Goal: Task Accomplishment & Management: Manage account settings

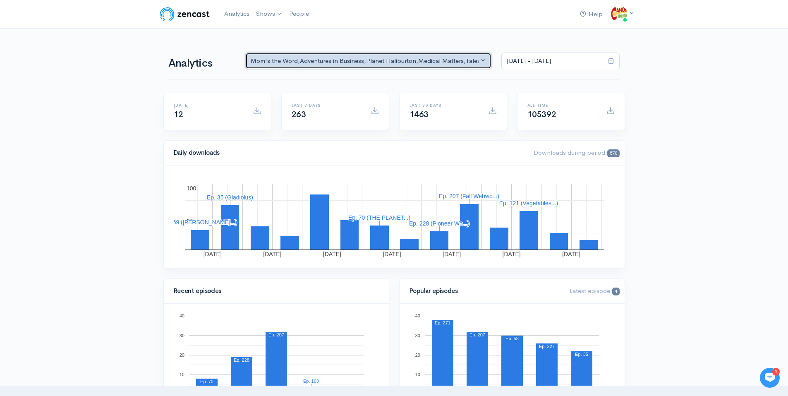
click at [372, 61] on div "Mom's the Word , Adventures in Business , Planet Haliburton , Medical Matters ,…" at bounding box center [365, 61] width 228 height 10
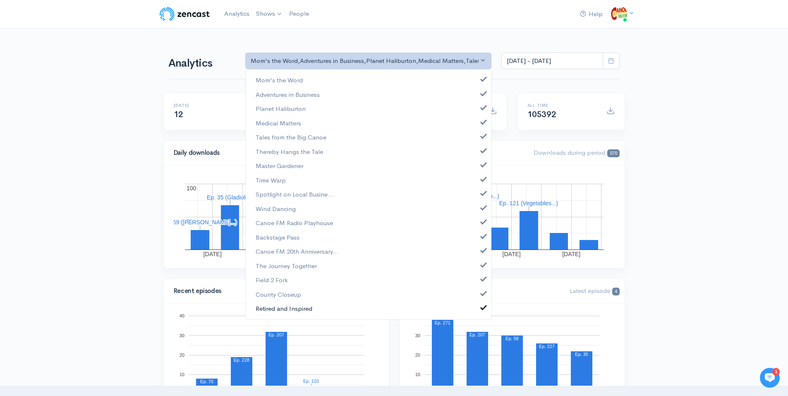
click at [298, 307] on span "Retired and Inspired" at bounding box center [284, 309] width 57 height 10
click at [299, 308] on span "Retired and Inspired" at bounding box center [284, 309] width 57 height 10
click at [272, 13] on link "Shows" at bounding box center [269, 14] width 33 height 18
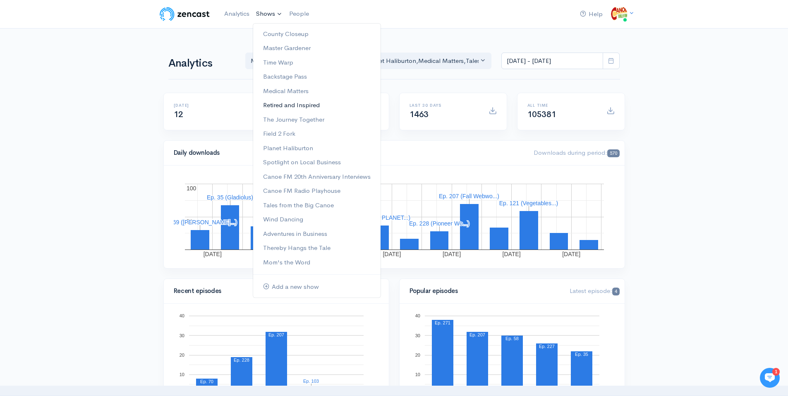
click at [297, 106] on link "Retired and Inspired" at bounding box center [316, 105] width 127 height 14
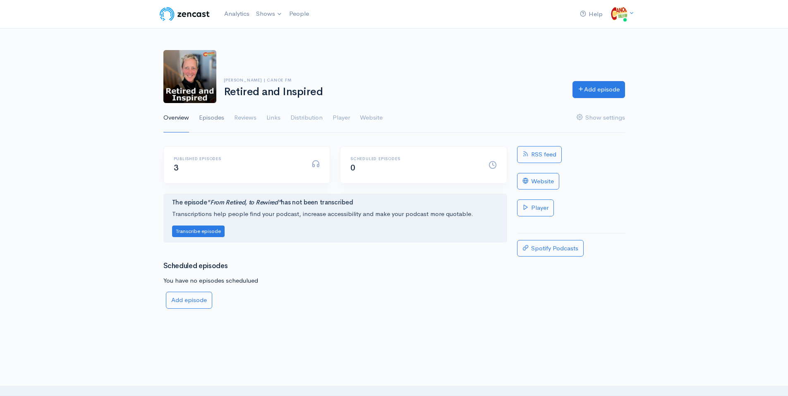
click at [214, 117] on link "Episodes" at bounding box center [211, 118] width 25 height 30
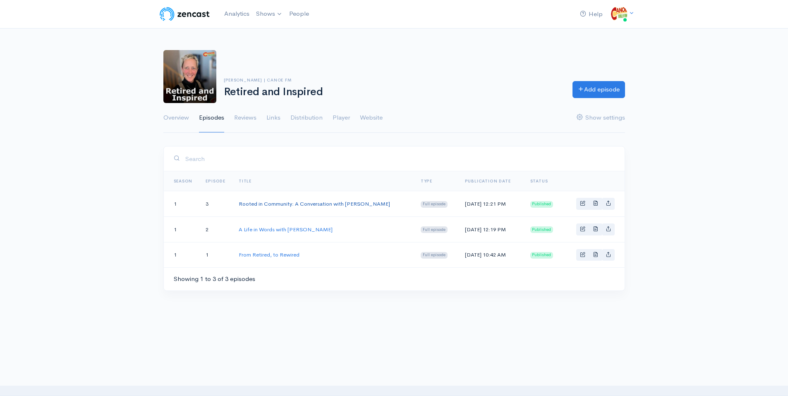
click at [289, 203] on link "Rooted in Community: A Conversation with [PERSON_NAME]" at bounding box center [314, 203] width 151 height 7
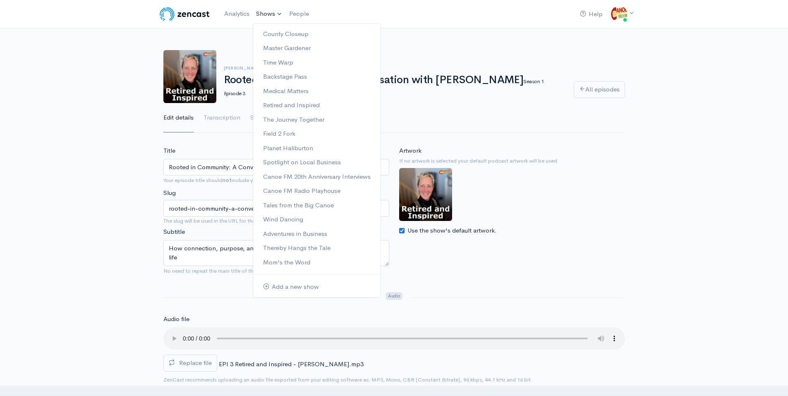
click at [268, 14] on link "Shows" at bounding box center [269, 14] width 33 height 18
click at [245, 14] on link "Analytics" at bounding box center [237, 14] width 32 height 18
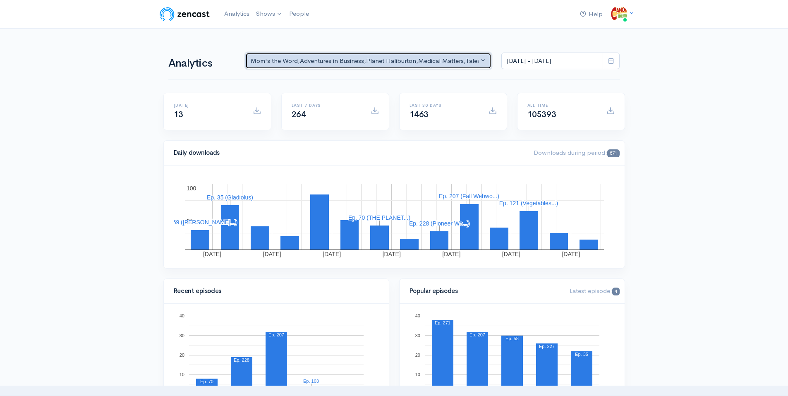
click at [481, 60] on button "Mom's the Word , Adventures in Business , Planet Haliburton , Medical Matters ,…" at bounding box center [368, 61] width 247 height 17
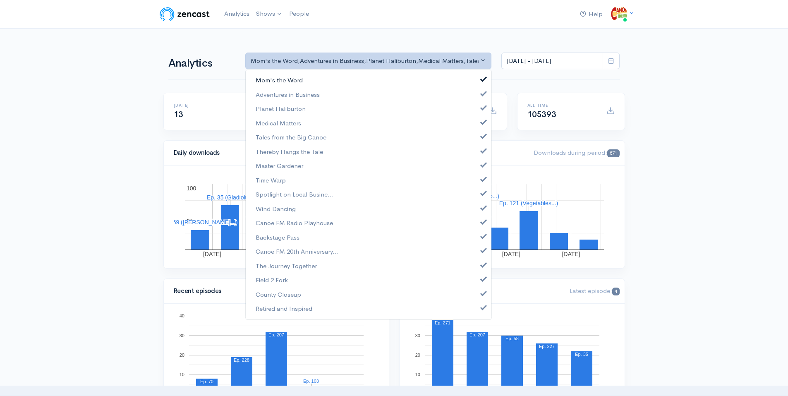
click at [302, 81] on span "Mom's the Word" at bounding box center [279, 81] width 47 height 10
click at [306, 95] on span "Adventures in Business" at bounding box center [288, 95] width 64 height 10
click at [299, 107] on span "Planet Haliburton" at bounding box center [281, 109] width 50 height 10
click at [272, 136] on span "Tales from the Big Canoe" at bounding box center [291, 138] width 71 height 10
click at [273, 149] on span "Thereby Hangs the Tale" at bounding box center [289, 152] width 67 height 10
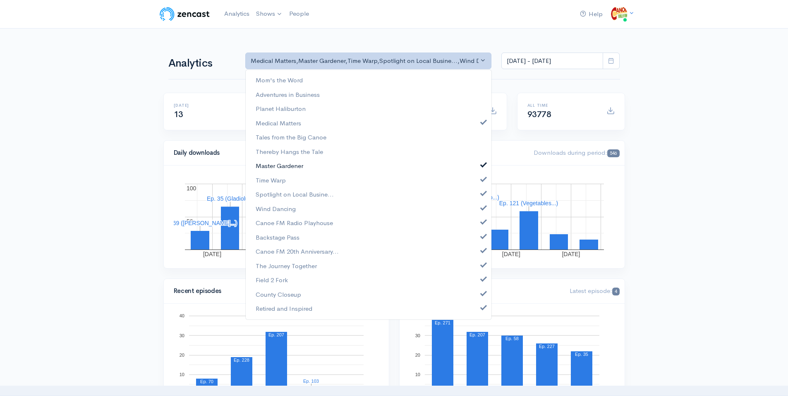
click at [276, 163] on span "Master Gardener" at bounding box center [280, 166] width 48 height 10
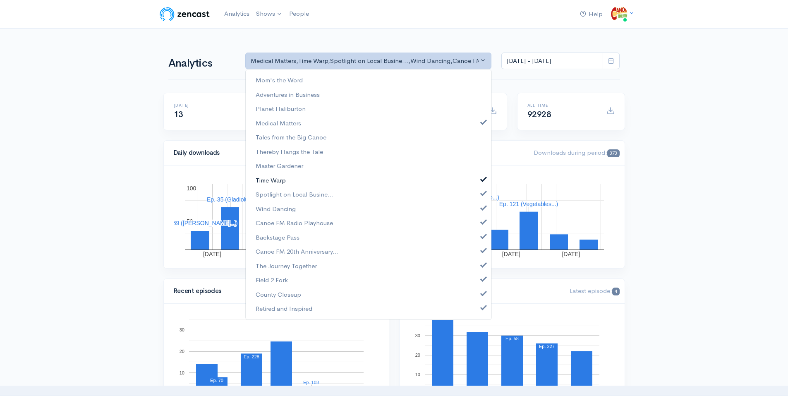
click at [275, 181] on span "Time Warp" at bounding box center [271, 180] width 30 height 10
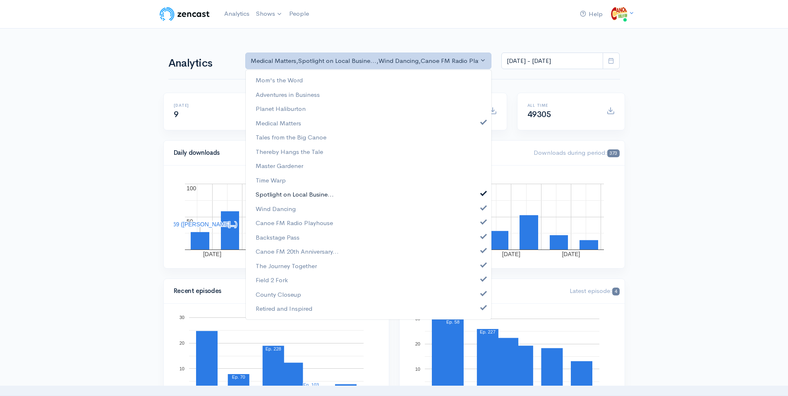
click at [278, 192] on span "Spotlight on Local Busine..." at bounding box center [295, 195] width 78 height 10
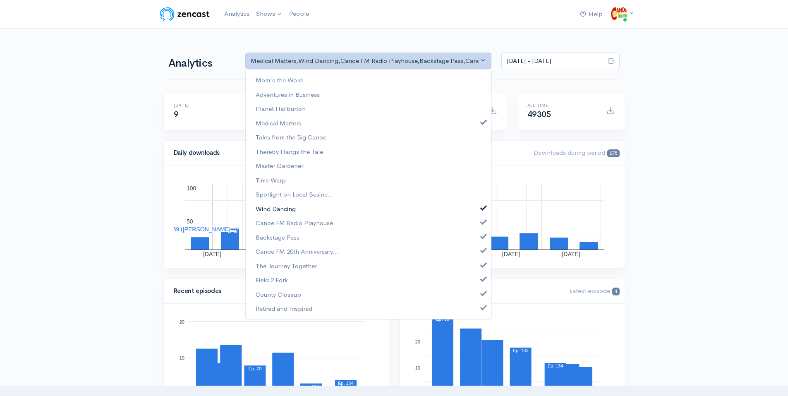
click at [279, 208] on span "Wind Dancing" at bounding box center [276, 209] width 40 height 10
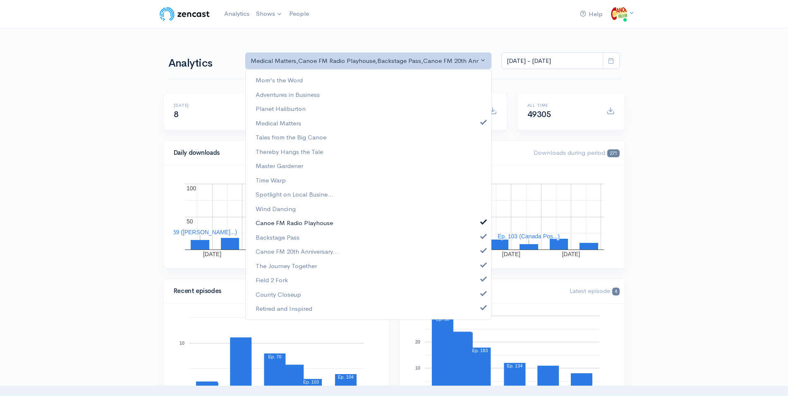
click at [285, 222] on span "Canoe FM Radio Playhouse" at bounding box center [294, 223] width 77 height 10
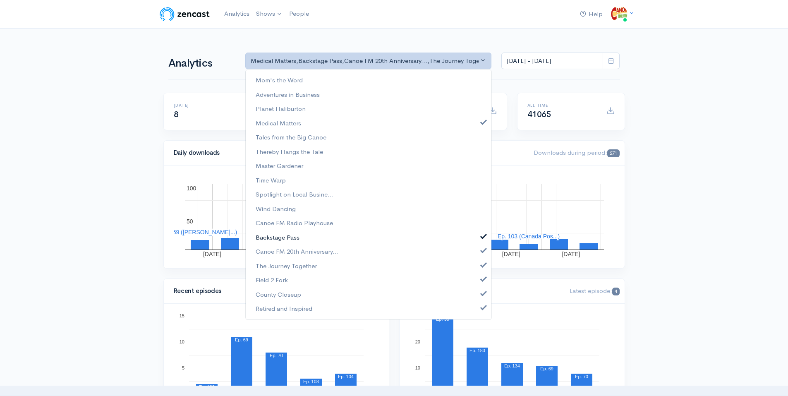
click at [287, 236] on span "Backstage Pass" at bounding box center [278, 238] width 44 height 10
click at [284, 253] on span "Canoe FM 20th Anniversary..." at bounding box center [297, 252] width 83 height 10
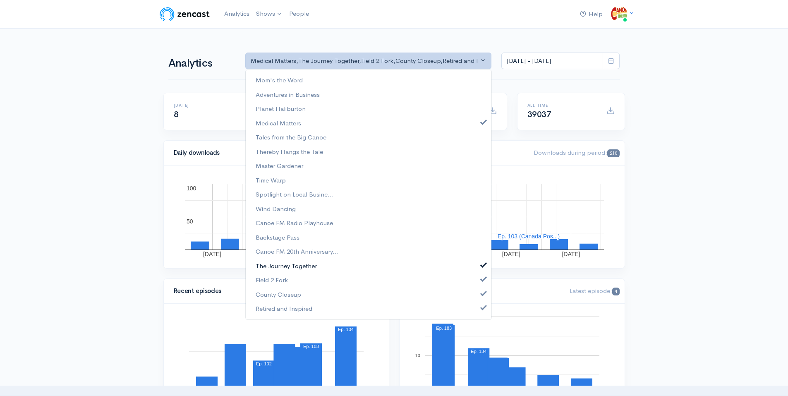
click at [284, 266] on span "The Journey Together" at bounding box center [286, 266] width 61 height 10
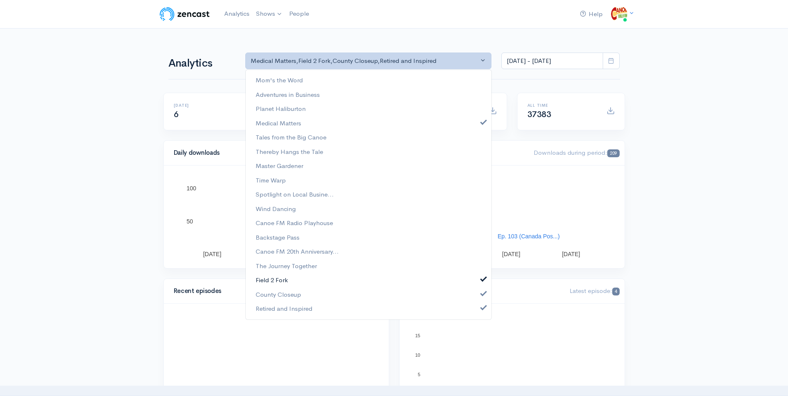
click at [281, 276] on span "Field 2 Fork" at bounding box center [272, 281] width 32 height 10
click at [283, 291] on span "County Closeup" at bounding box center [279, 295] width 46 height 10
click at [293, 306] on span "Retired and Inspired" at bounding box center [284, 309] width 57 height 10
click at [294, 306] on span "Retired and Inspired" at bounding box center [284, 309] width 57 height 10
click at [273, 122] on span "Medical Matters" at bounding box center [279, 123] width 46 height 10
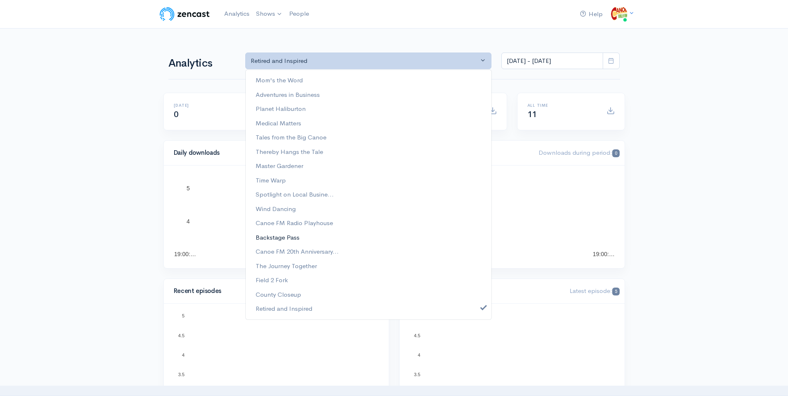
click at [290, 235] on span "Backstage Pass" at bounding box center [278, 238] width 44 height 10
select select "11760"
click at [292, 309] on span "Retired and Inspired" at bounding box center [284, 309] width 57 height 10
click at [284, 237] on span "Backstage Pass" at bounding box center [278, 238] width 44 height 10
click at [293, 222] on span "Canoe FM Radio Playhouse" at bounding box center [294, 223] width 77 height 10
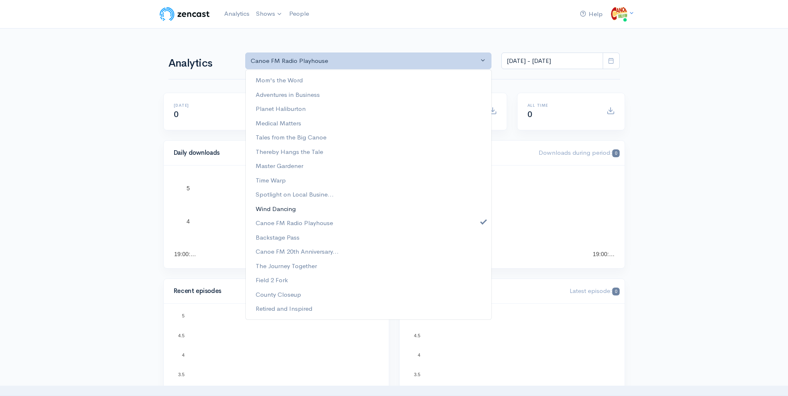
click at [292, 209] on span "Wind Dancing" at bounding box center [276, 209] width 40 height 10
click at [291, 223] on span "Canoe FM Radio Playhouse" at bounding box center [294, 223] width 77 height 10
click at [280, 182] on span "Time Warp" at bounding box center [271, 180] width 30 height 10
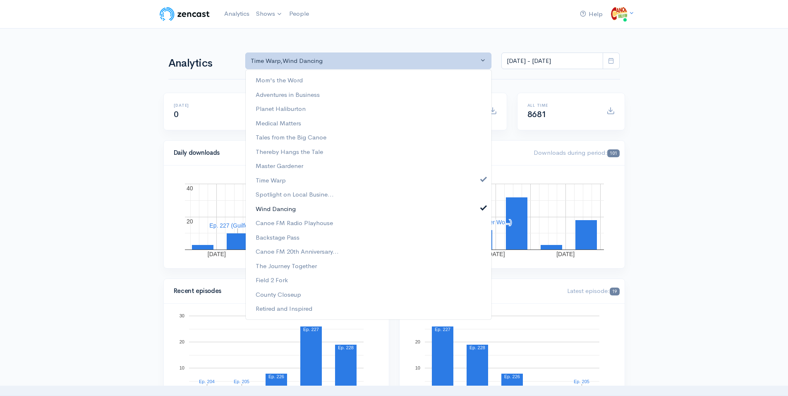
click at [282, 208] on span "Wind Dancing" at bounding box center [276, 209] width 40 height 10
click at [286, 136] on span "Tales from the Big Canoe" at bounding box center [291, 138] width 71 height 10
click at [282, 179] on span "Time Warp" at bounding box center [271, 180] width 30 height 10
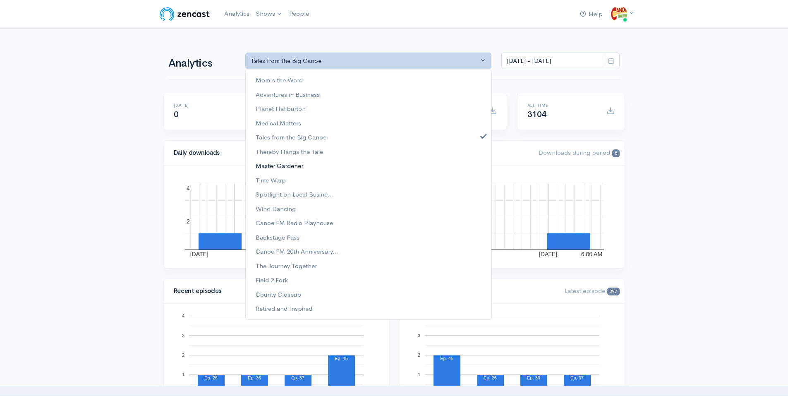
click at [294, 167] on span "Master Gardener" at bounding box center [280, 166] width 48 height 10
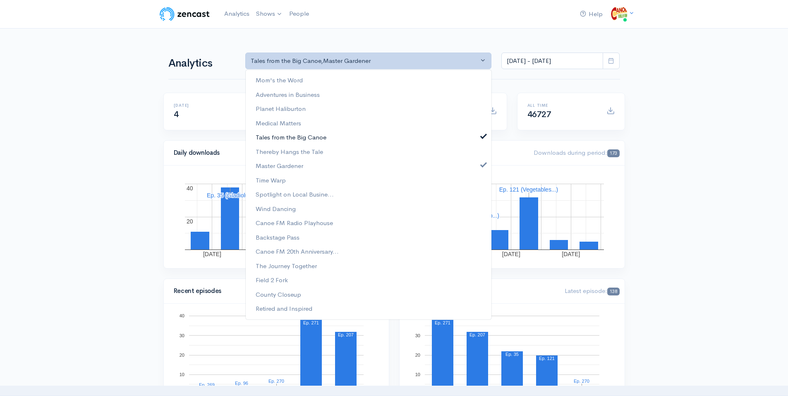
click at [286, 135] on span "Tales from the Big Canoe" at bounding box center [291, 138] width 71 height 10
select select "4303"
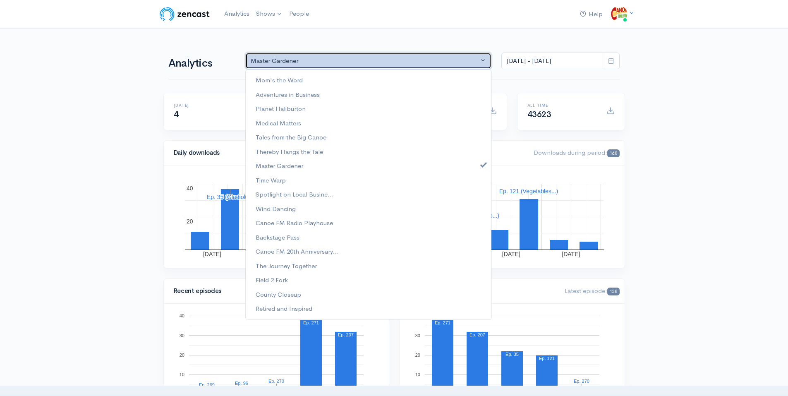
click at [484, 60] on button "Master Gardener" at bounding box center [368, 61] width 247 height 17
